Goal: Transaction & Acquisition: Purchase product/service

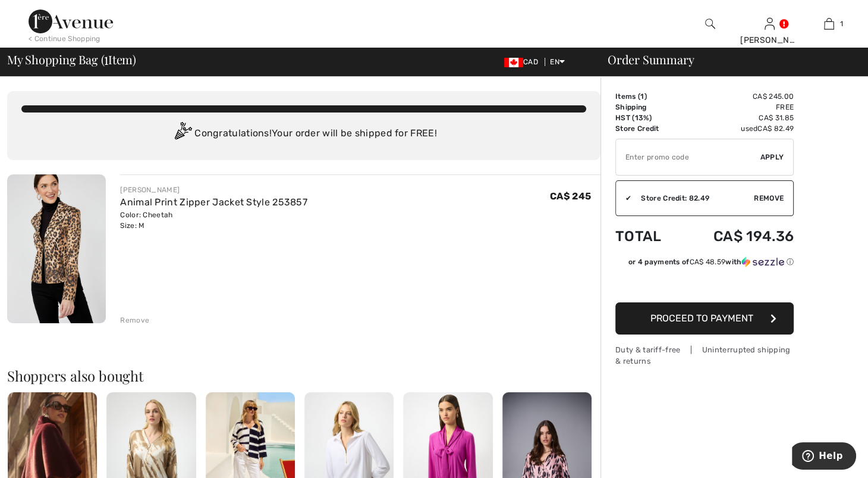
click at [727, 334] on button "Proceed to Payment" at bounding box center [705, 318] width 178 height 32
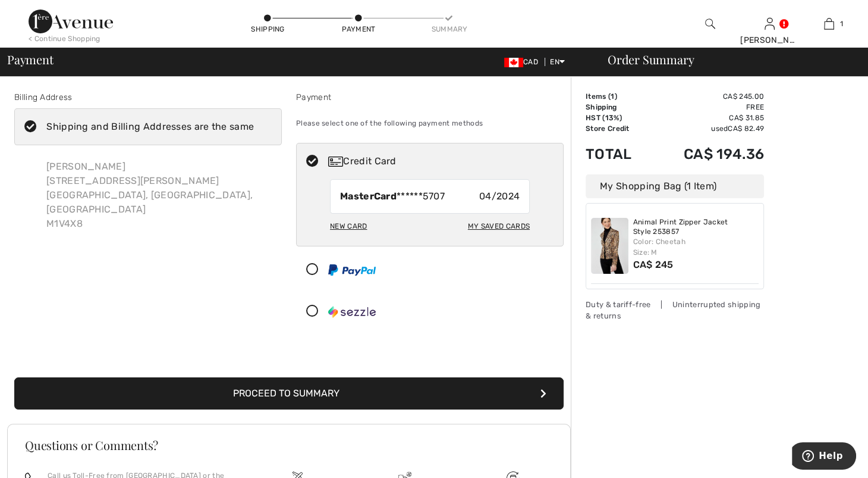
click at [360, 236] on div "New Card" at bounding box center [348, 226] width 37 height 20
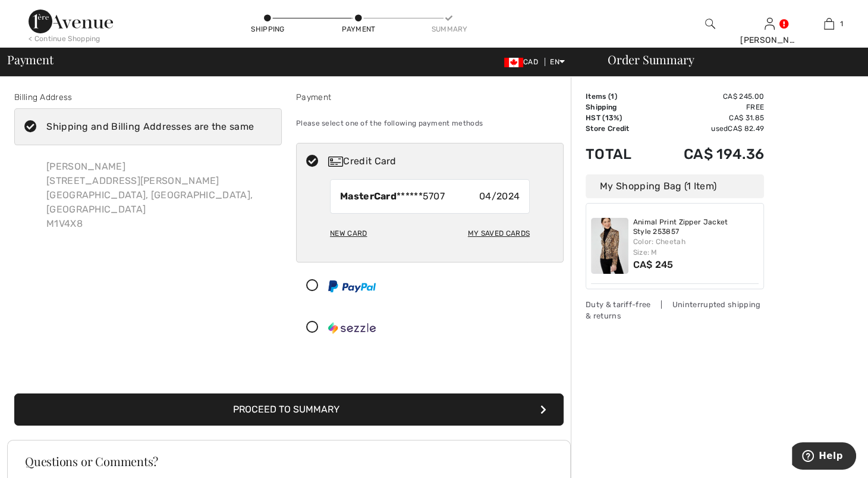
radio input "true"
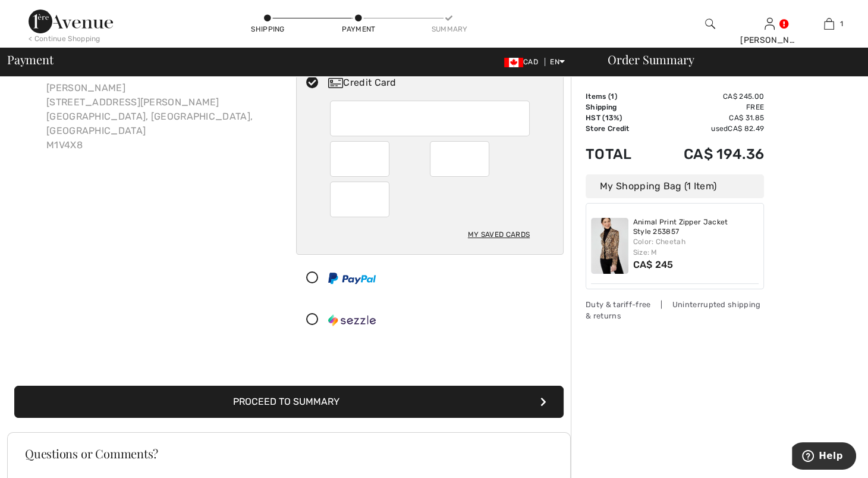
scroll to position [177, 0]
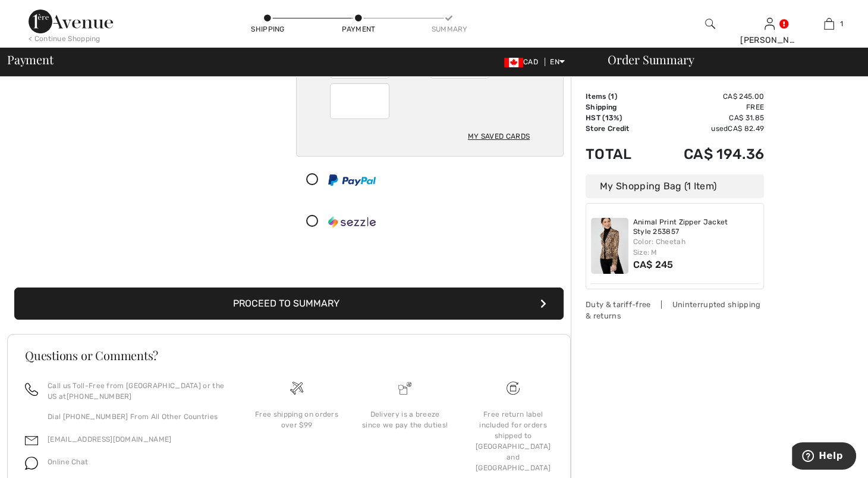
click at [438, 319] on button "Proceed to Summary" at bounding box center [289, 303] width 550 height 32
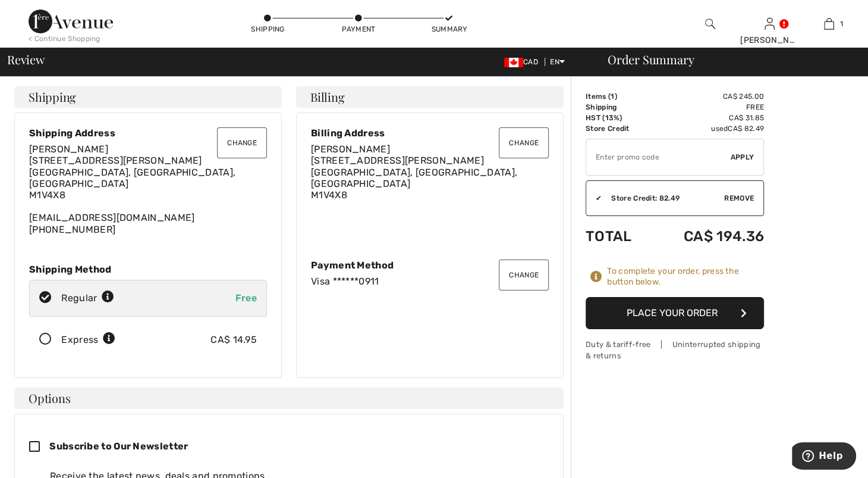
click at [636, 329] on button "Place Your Order" at bounding box center [675, 313] width 178 height 32
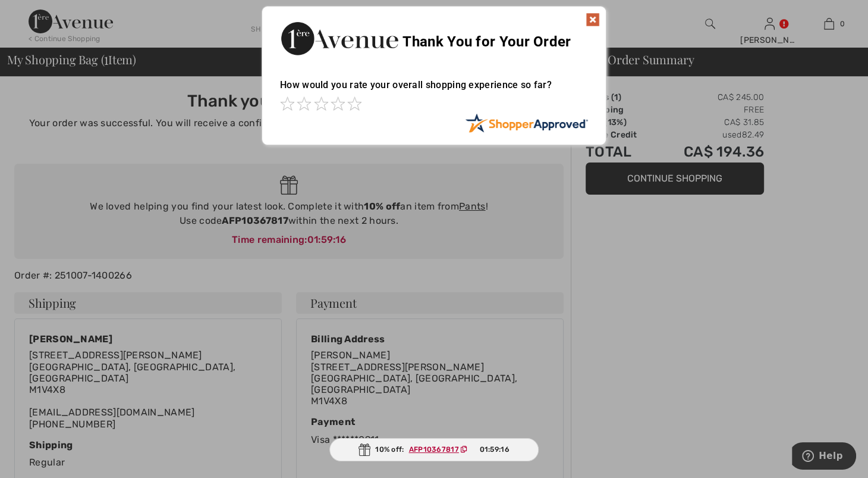
click at [594, 15] on img at bounding box center [593, 19] width 14 height 14
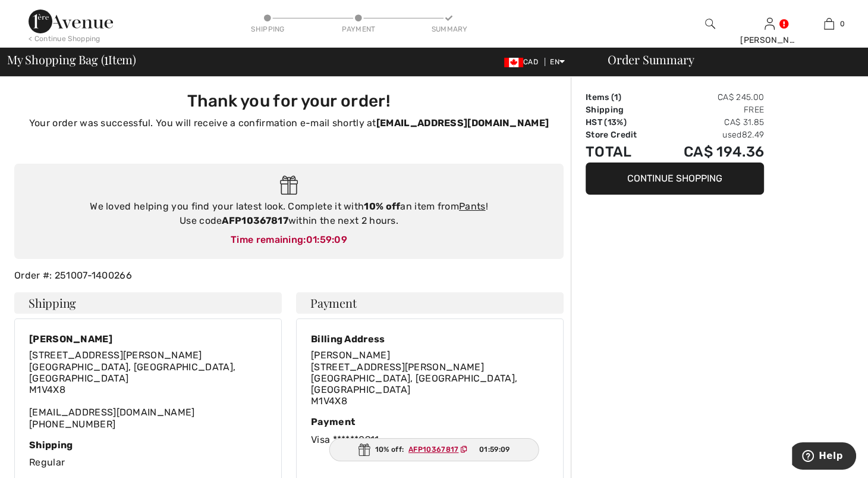
click at [86, 21] on img at bounding box center [71, 22] width 84 height 24
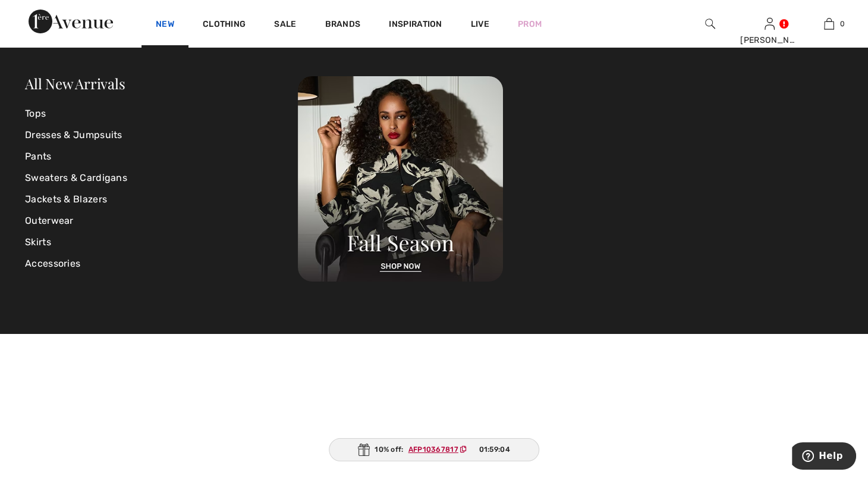
click at [174, 24] on link "New" at bounding box center [165, 25] width 18 height 12
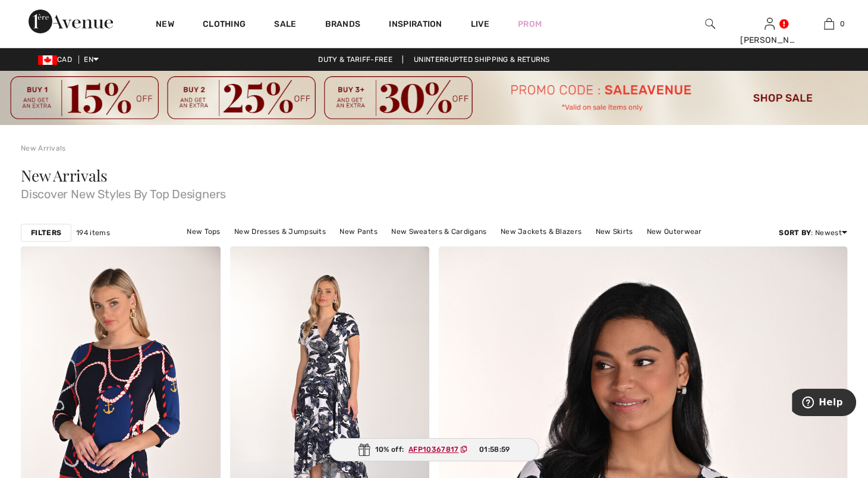
scroll to position [152, 0]
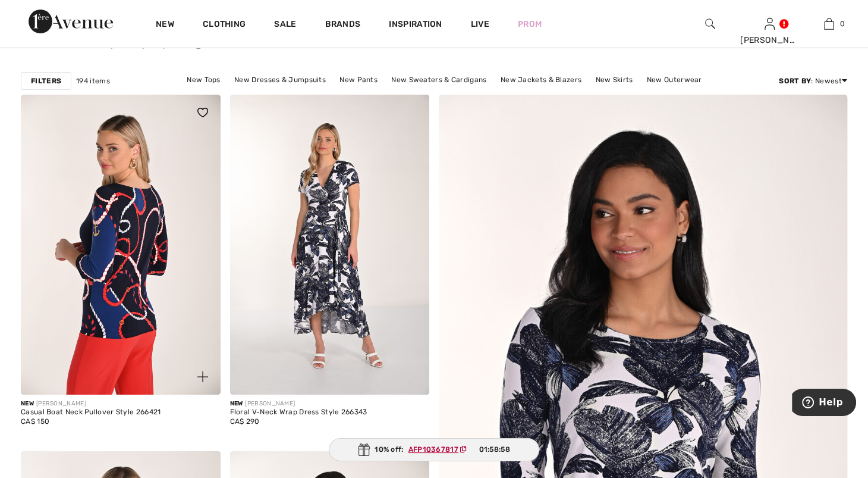
click at [122, 218] on img at bounding box center [121, 244] width 200 height 299
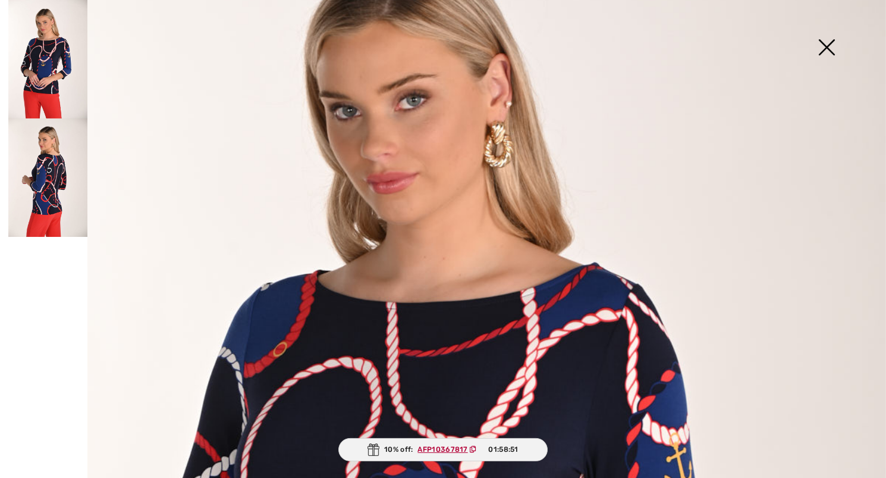
scroll to position [78, 0]
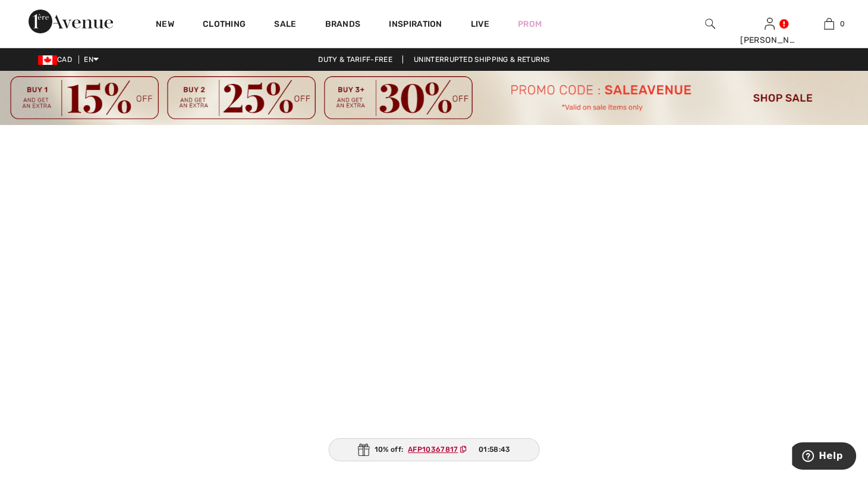
click at [189, 24] on div "New" at bounding box center [165, 24] width 47 height 48
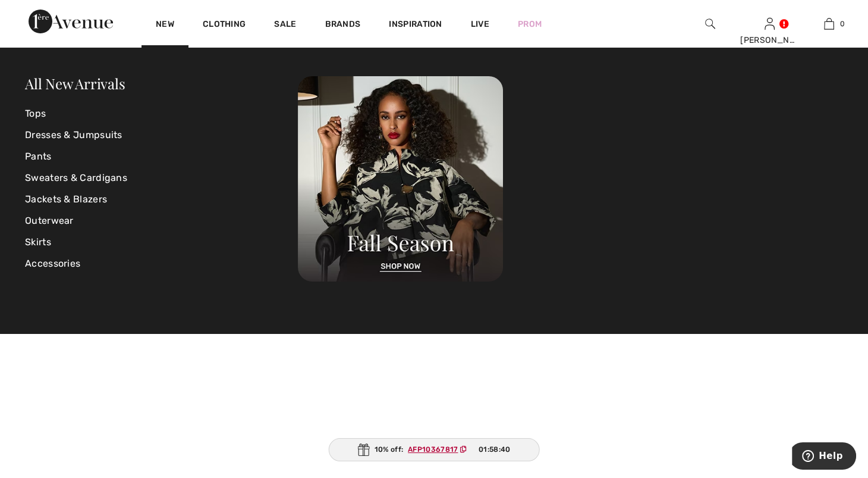
click at [90, 92] on div "All New Arrivals" at bounding box center [161, 84] width 273 height 17
click at [97, 84] on link "All New Arrivals" at bounding box center [75, 83] width 100 height 19
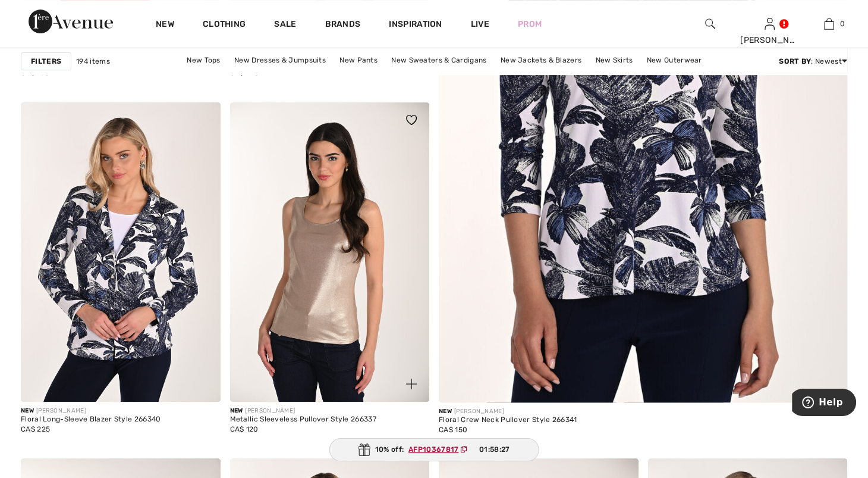
scroll to position [509, 0]
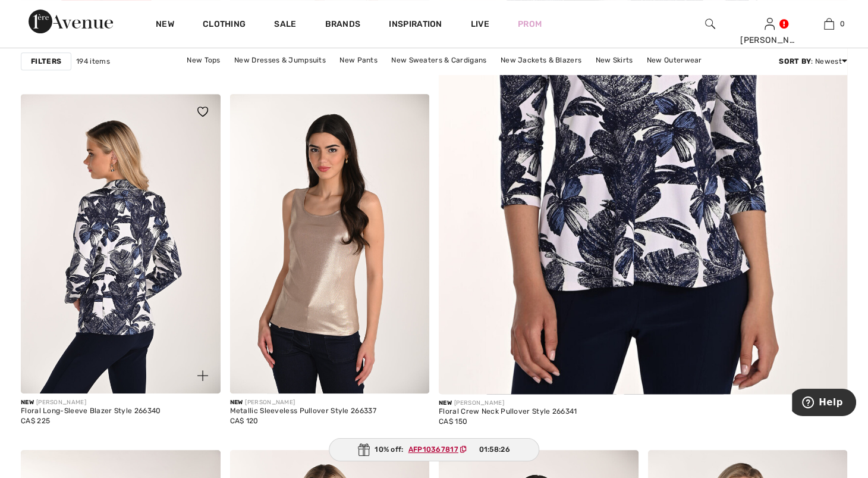
click at [95, 273] on img at bounding box center [121, 243] width 200 height 299
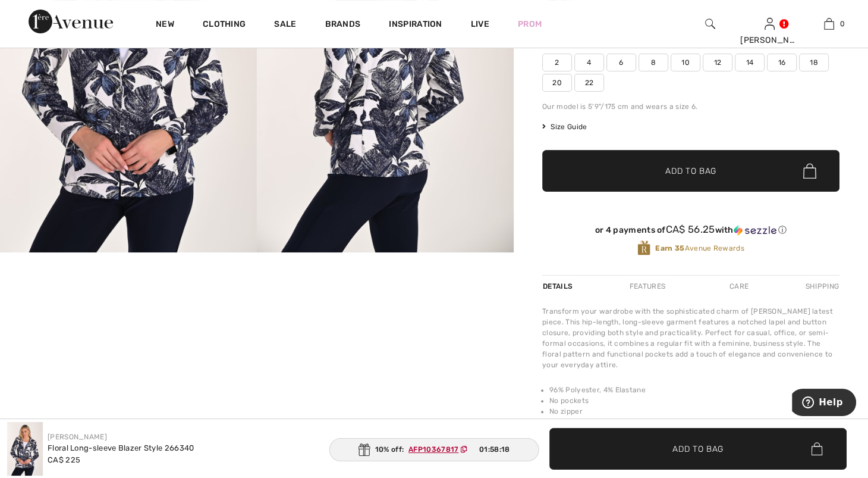
scroll to position [136, 0]
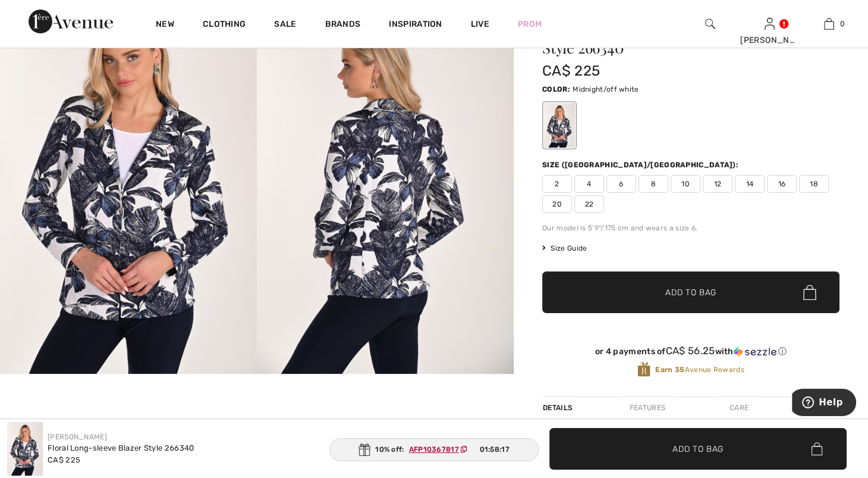
click at [444, 177] on img at bounding box center [385, 181] width 257 height 385
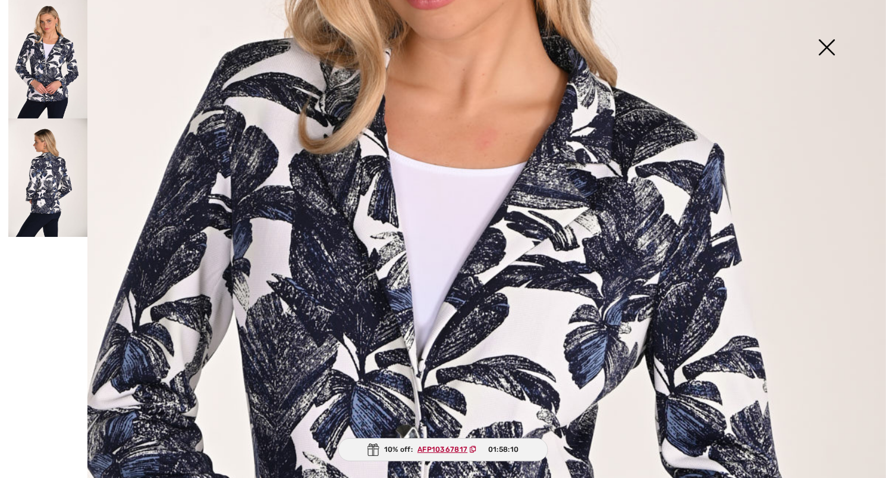
scroll to position [291, 0]
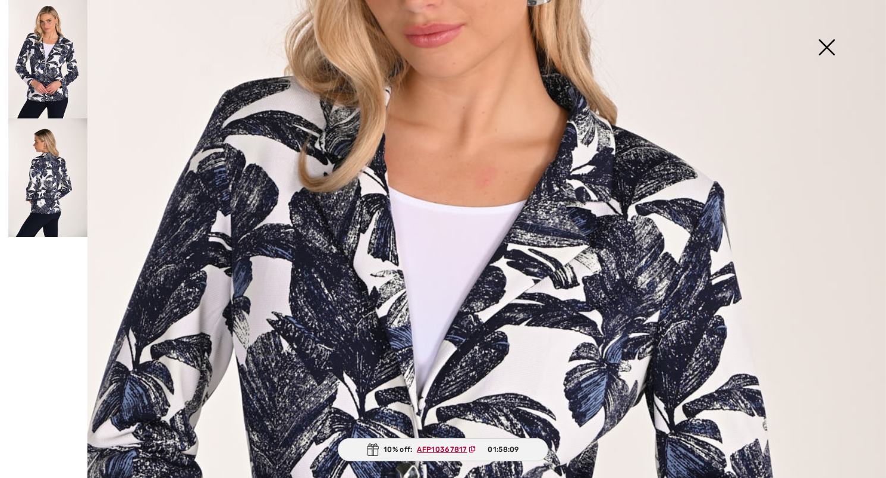
click at [823, 58] on img at bounding box center [826, 48] width 59 height 61
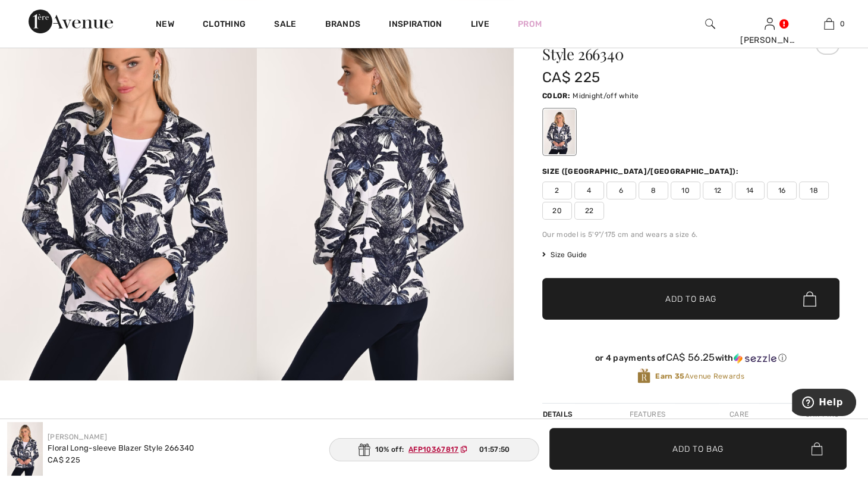
scroll to position [206, 0]
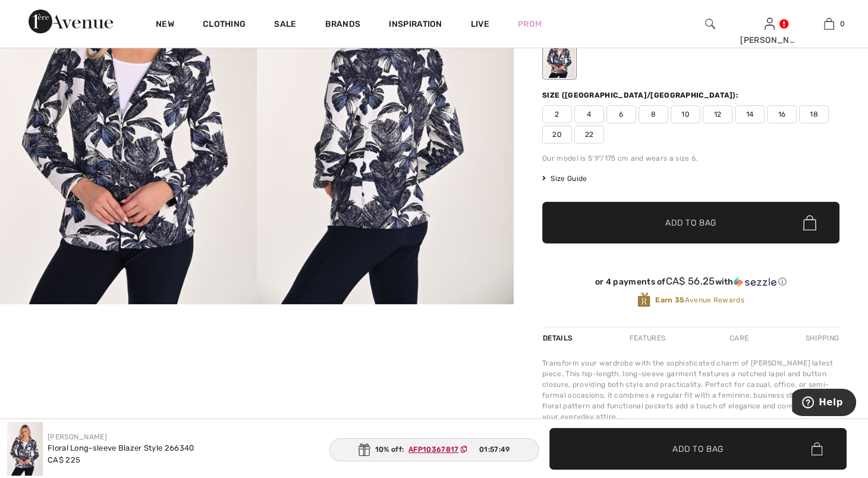
click at [137, 143] on img at bounding box center [128, 111] width 257 height 385
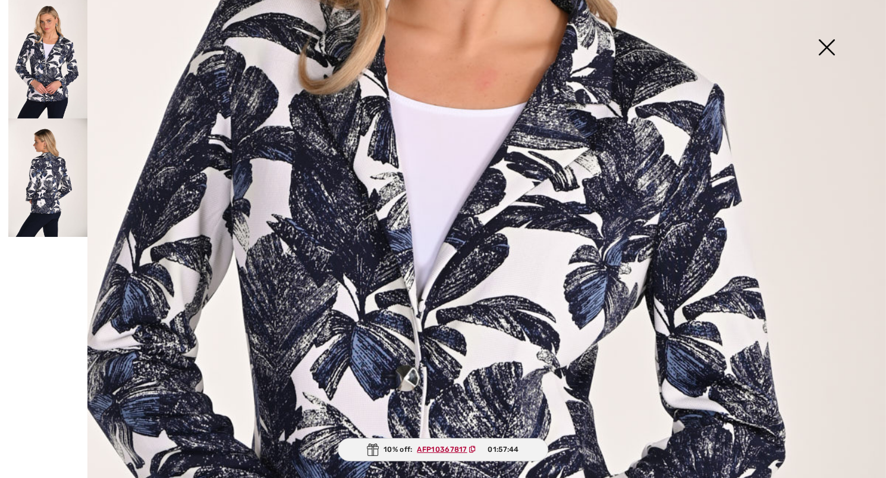
scroll to position [349, 0]
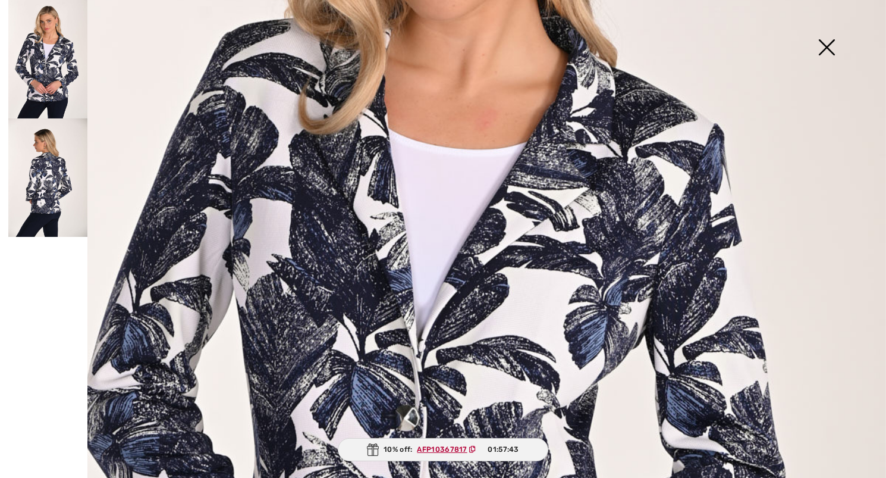
click at [828, 50] on img at bounding box center [826, 48] width 59 height 61
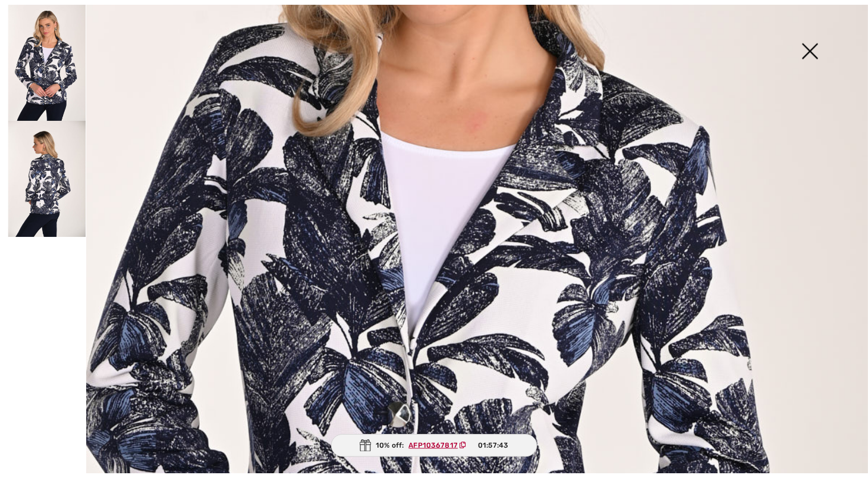
scroll to position [206, 0]
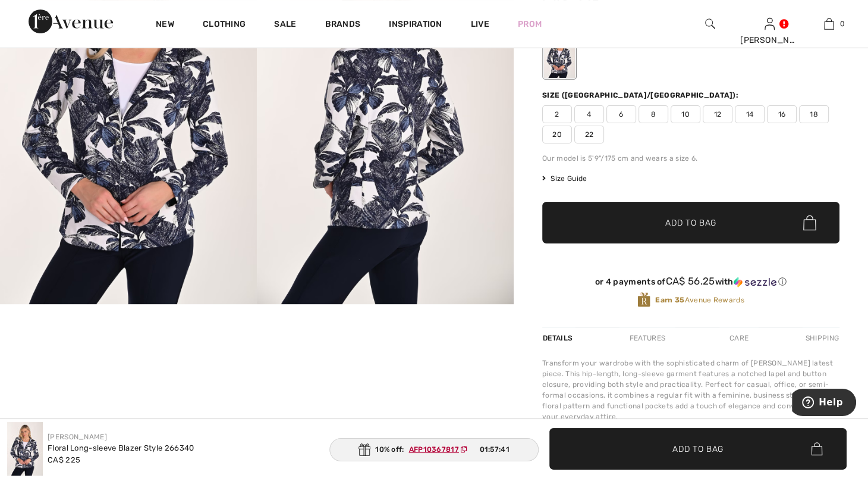
click at [636, 123] on span "6" at bounding box center [622, 114] width 30 height 18
click at [722, 243] on span "✔ Added to Bag Add to Bag" at bounding box center [690, 223] width 297 height 42
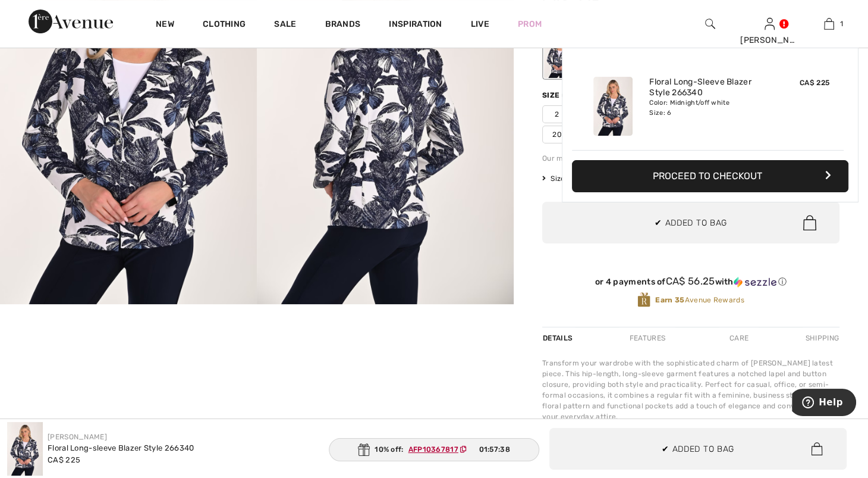
scroll to position [0, 0]
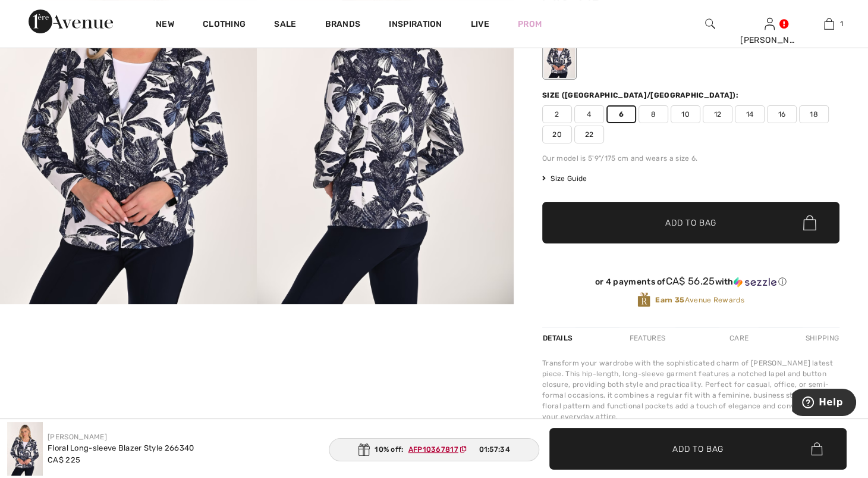
click at [661, 123] on span "8" at bounding box center [654, 114] width 30 height 18
click at [703, 229] on span "Add to Bag" at bounding box center [691, 223] width 51 height 12
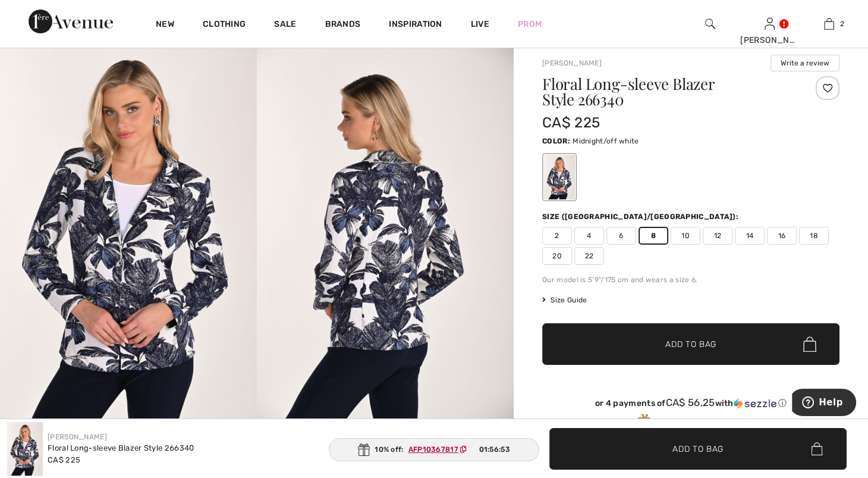
scroll to position [154, 0]
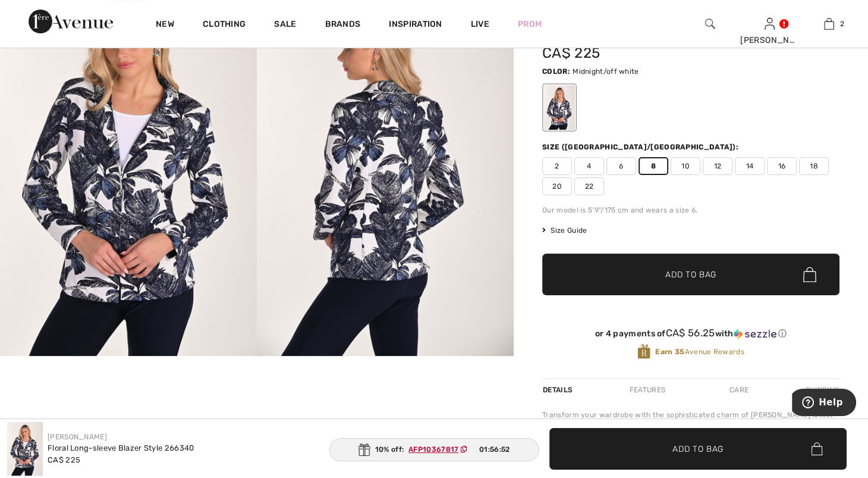
click at [229, 139] on img at bounding box center [128, 163] width 257 height 385
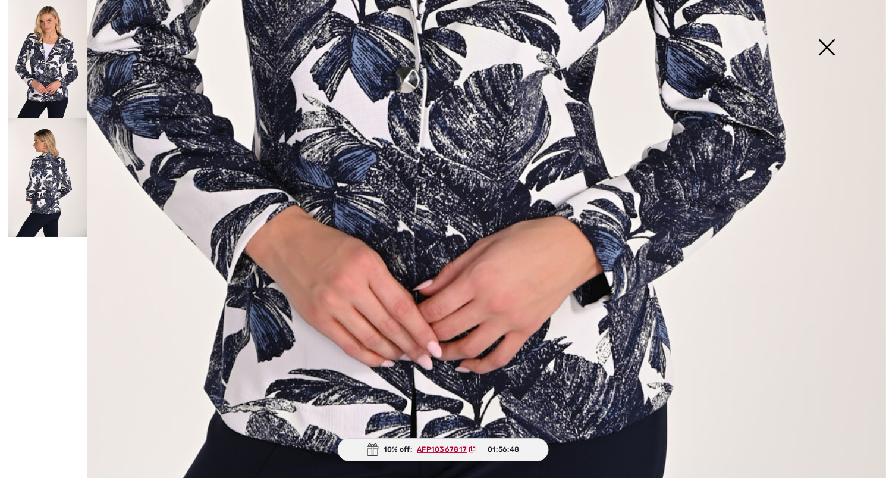
scroll to position [682, 0]
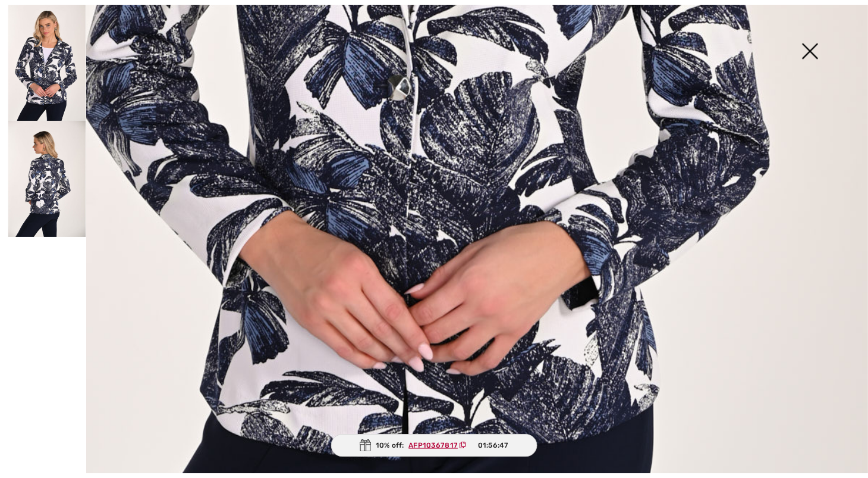
scroll to position [154, 0]
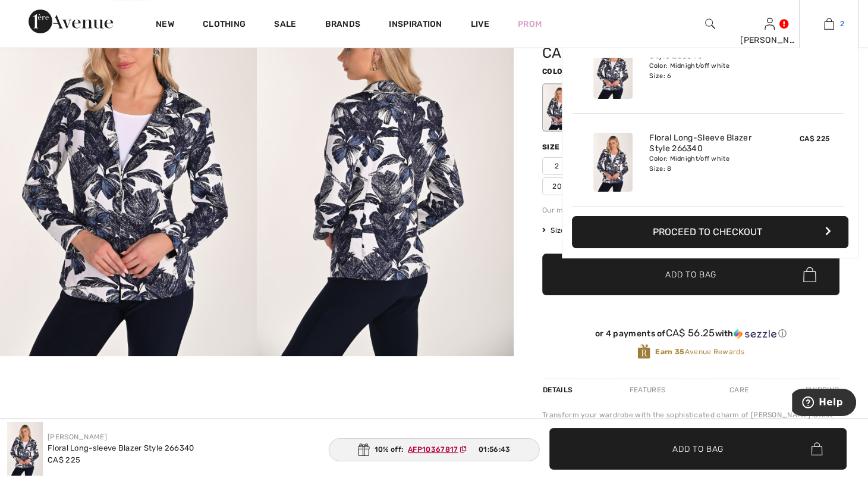
click at [828, 21] on img at bounding box center [829, 24] width 10 height 14
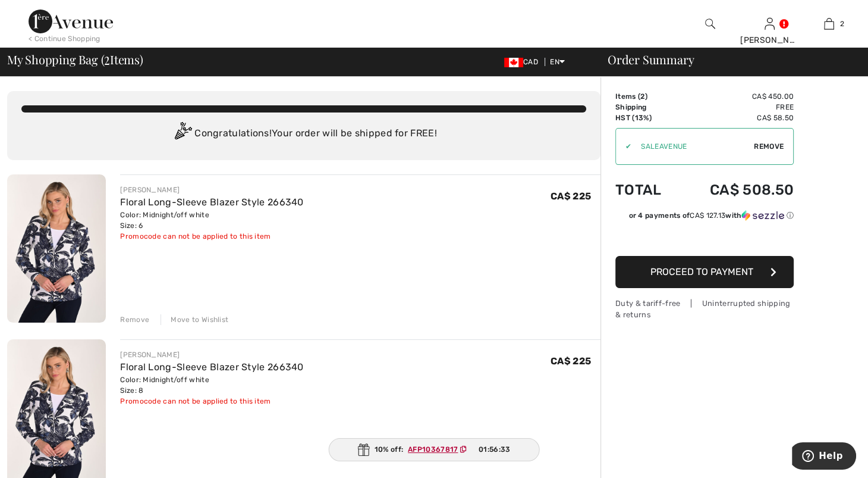
click at [144, 325] on div "Remove Move to Wishlist" at bounding box center [360, 318] width 481 height 13
click at [141, 325] on div "Remove" at bounding box center [134, 319] width 29 height 11
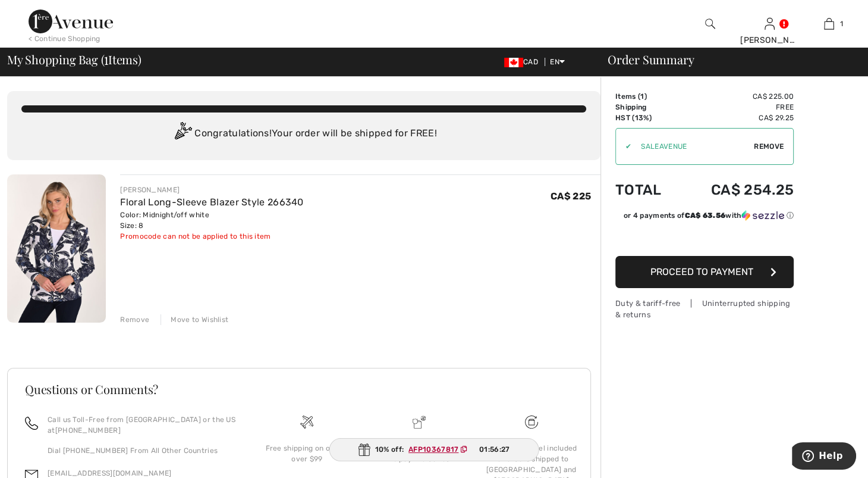
click at [30, 269] on img at bounding box center [56, 248] width 99 height 148
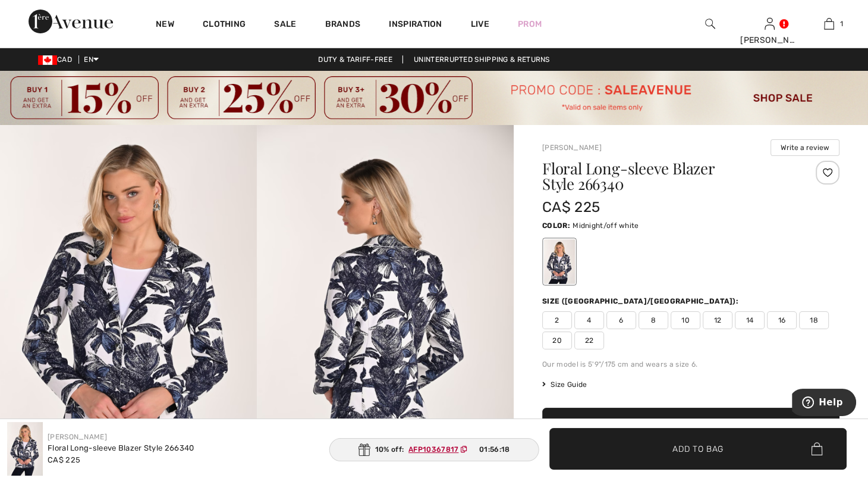
click at [427, 451] on div "10% off: AFP10367817 01:56:18" at bounding box center [435, 449] width 210 height 23
drag, startPoint x: 424, startPoint y: 447, endPoint x: 312, endPoint y: 295, distance: 188.8
click at [312, 295] on img at bounding box center [385, 317] width 257 height 385
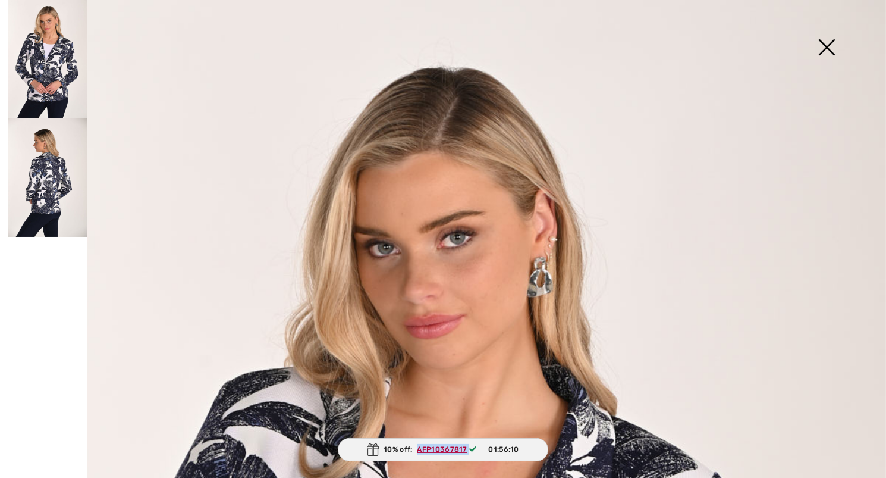
drag, startPoint x: 418, startPoint y: 440, endPoint x: 483, endPoint y: 453, distance: 66.7
click at [483, 453] on div "10% off: AFP10367817 01:56:10" at bounding box center [443, 449] width 211 height 23
drag, startPoint x: 481, startPoint y: 452, endPoint x: 456, endPoint y: 448, distance: 25.3
copy span "AFP10367817"
click at [836, 62] on img at bounding box center [826, 48] width 59 height 61
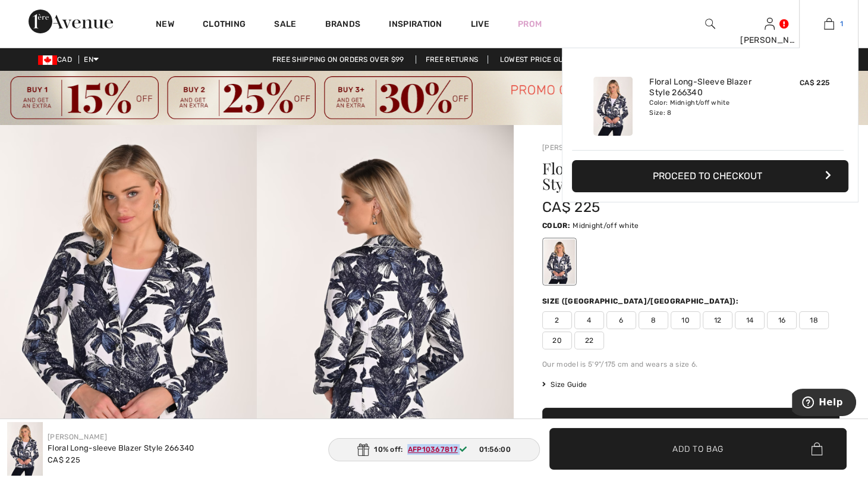
click at [831, 29] on link "1" at bounding box center [829, 24] width 58 height 14
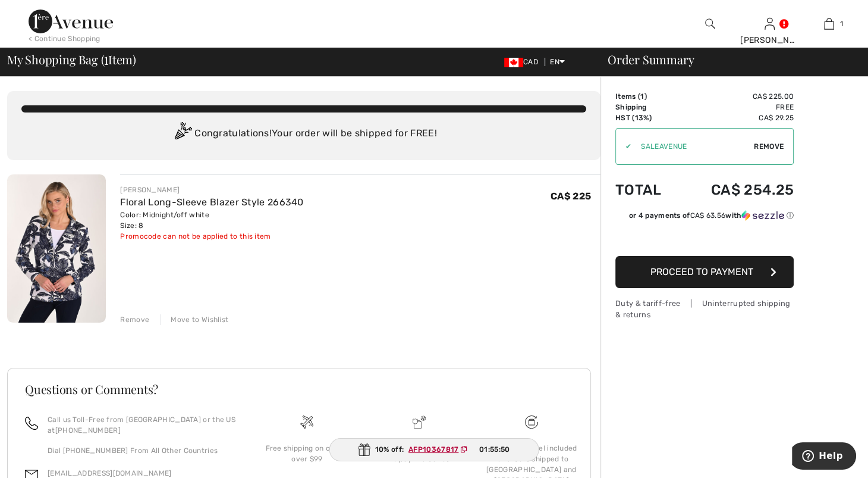
click at [624, 152] on div "✔" at bounding box center [623, 146] width 15 height 11
click at [756, 152] on span "Remove" at bounding box center [769, 146] width 30 height 11
click at [663, 161] on input "TEXT" at bounding box center [688, 146] width 145 height 36
paste input "AFP10367817"
type input "AFP10367817"
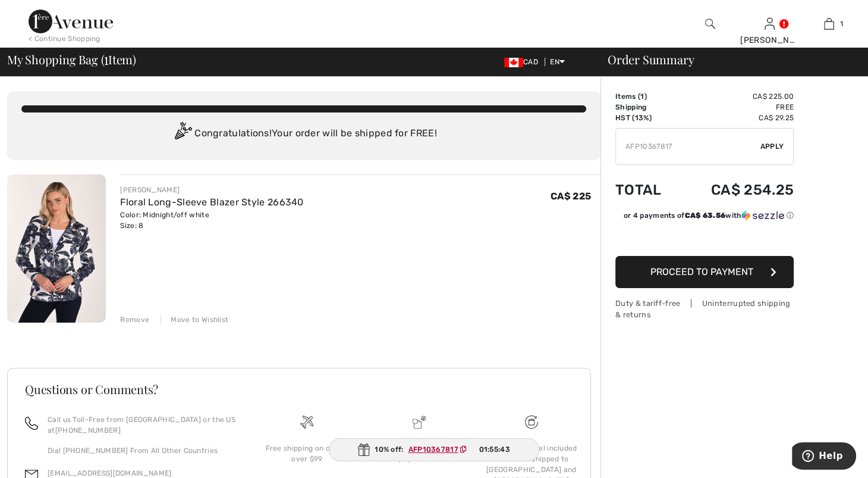
click at [777, 152] on span "Apply" at bounding box center [773, 146] width 24 height 11
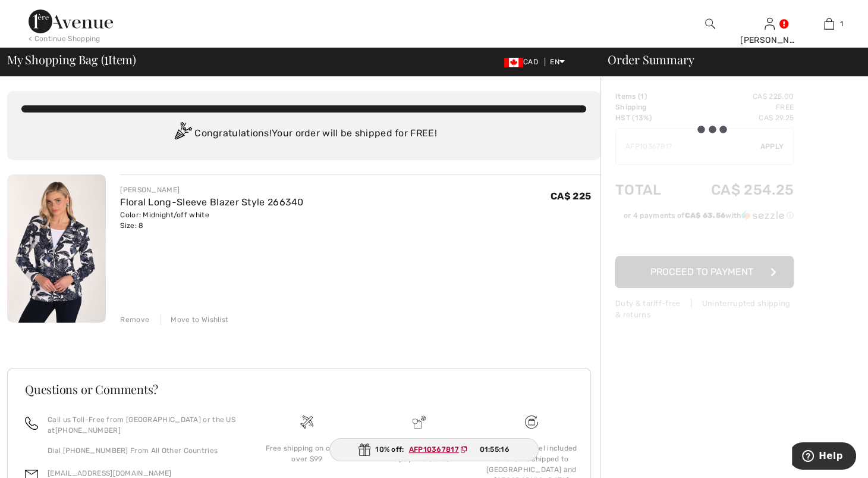
click at [769, 164] on div at bounding box center [705, 205] width 178 height 229
click at [768, 162] on div at bounding box center [705, 205] width 178 height 229
click at [734, 298] on div at bounding box center [705, 205] width 178 height 229
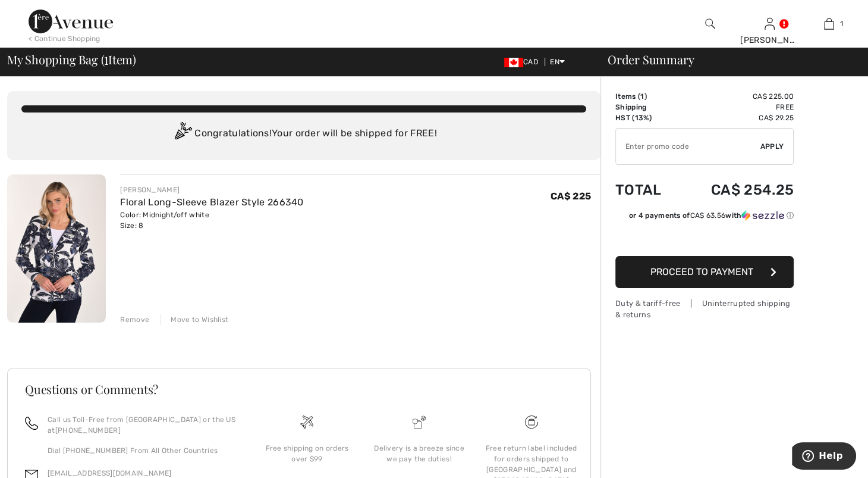
click at [773, 152] on span "Apply" at bounding box center [773, 146] width 24 height 11
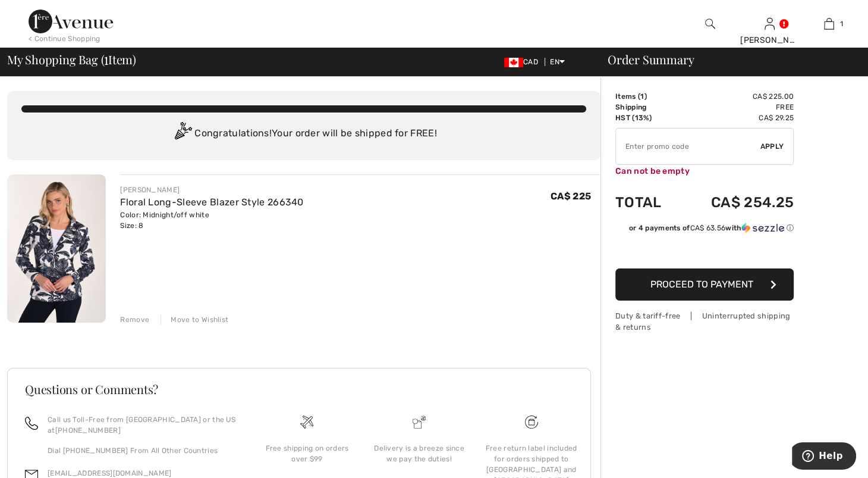
click at [708, 156] on input "TEXT" at bounding box center [688, 146] width 145 height 36
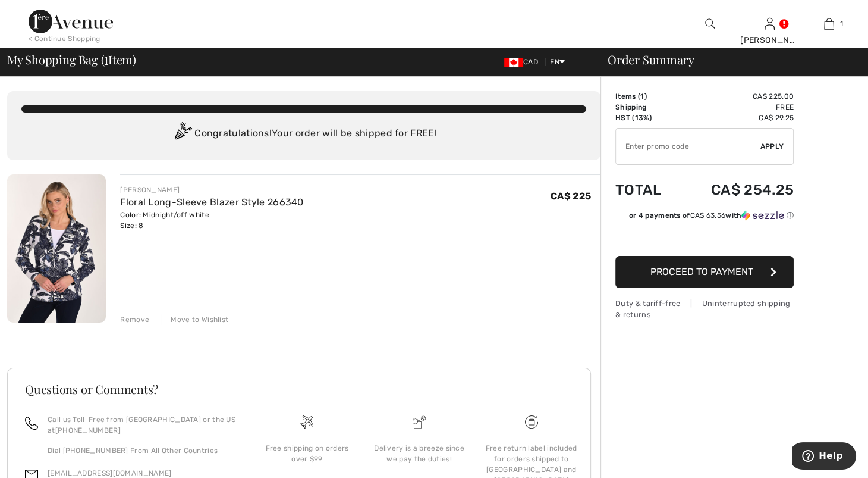
paste input "AFP10367817"
type input "AFP10367817"
click at [793, 160] on div "✔ Apply Remove" at bounding box center [705, 146] width 178 height 37
click at [767, 152] on span "Apply" at bounding box center [773, 146] width 24 height 11
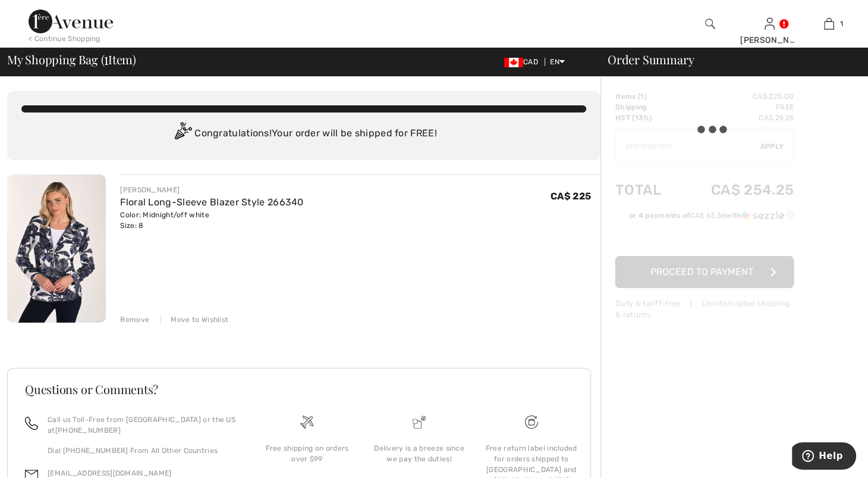
click at [125, 246] on div "[PERSON_NAME] Floral Long-Sleeve Blazer Style 266340 Color: Midnight/off white …" at bounding box center [353, 249] width 495 height 150
click at [106, 255] on img at bounding box center [56, 248] width 99 height 148
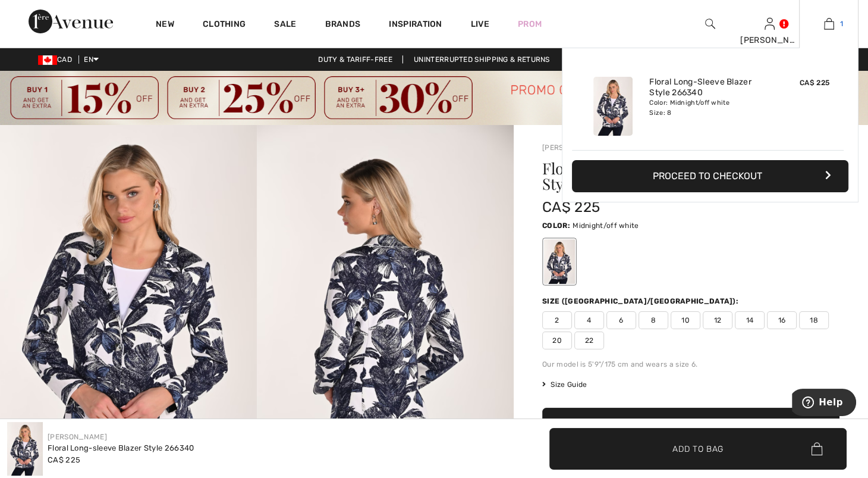
click at [828, 18] on img at bounding box center [829, 24] width 10 height 14
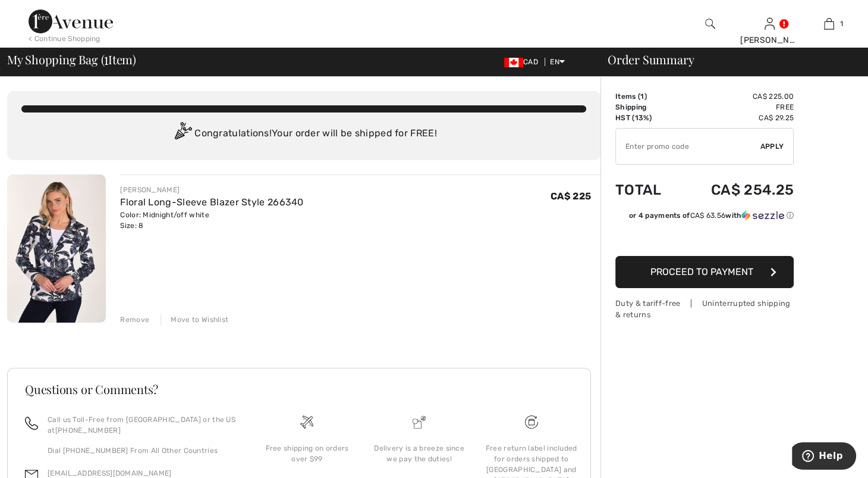
click at [81, 271] on img at bounding box center [56, 248] width 99 height 148
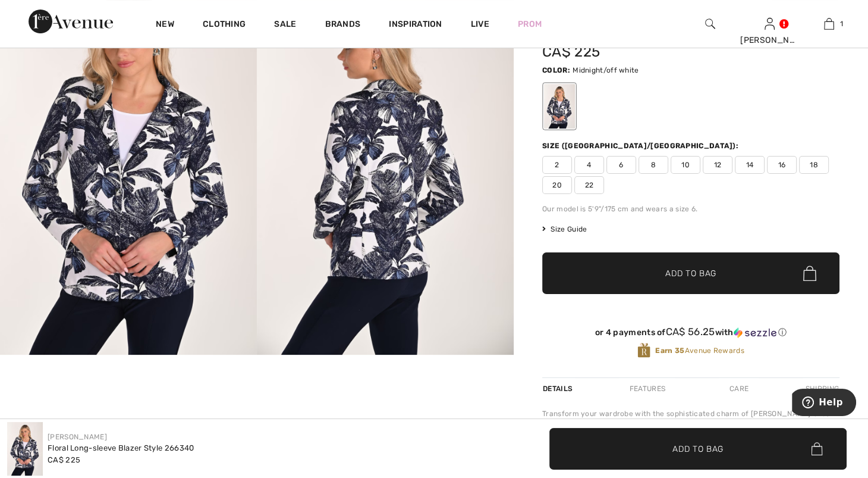
scroll to position [193, 0]
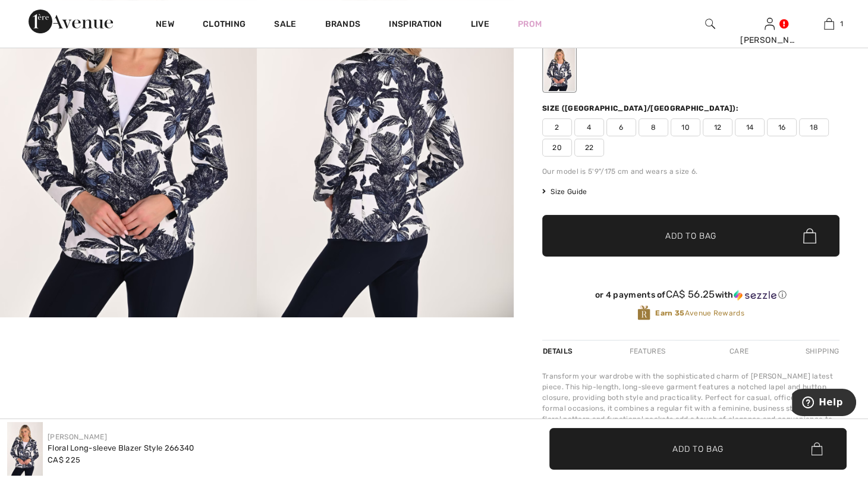
click at [112, 148] on img at bounding box center [128, 124] width 257 height 385
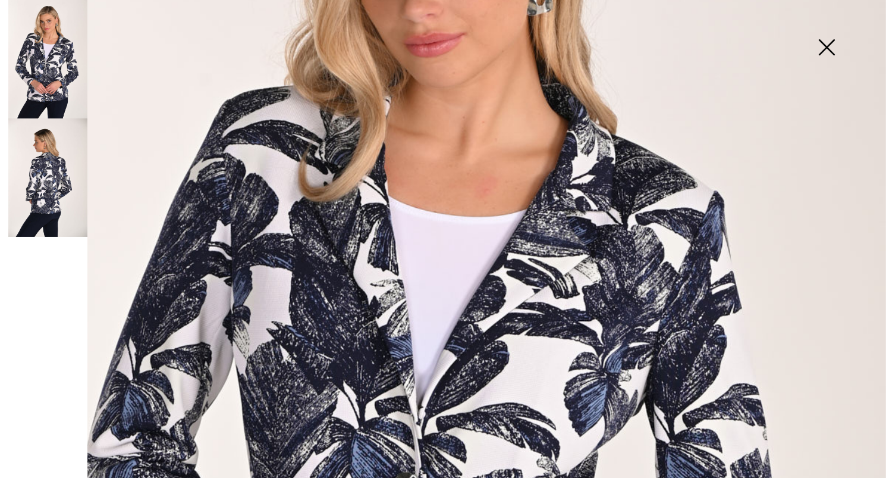
scroll to position [0, 0]
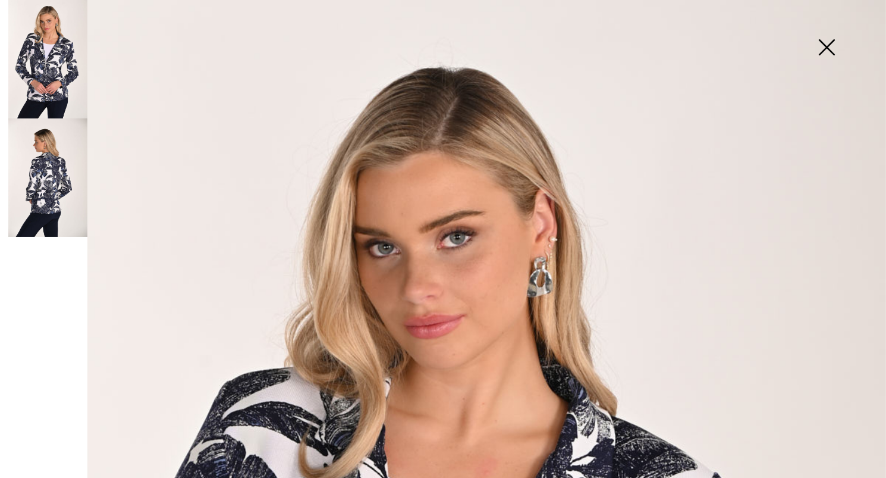
click at [818, 52] on img at bounding box center [826, 48] width 59 height 61
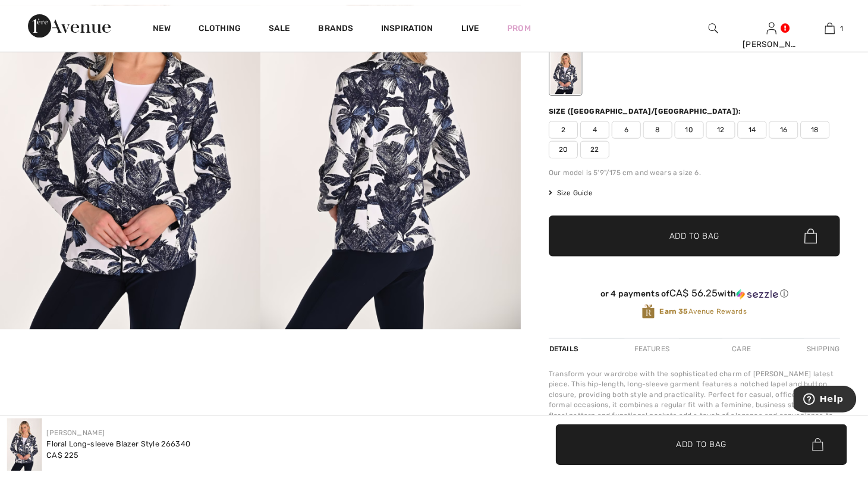
scroll to position [193, 0]
